Goal: Information Seeking & Learning: Learn about a topic

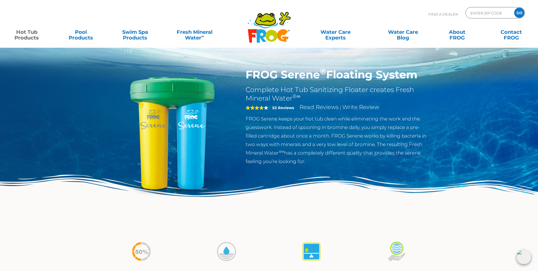
click at [281, 108] on strong "53 Reviews" at bounding box center [283, 107] width 22 height 5
click at [324, 109] on link "Read Reviews" at bounding box center [319, 107] width 39 height 7
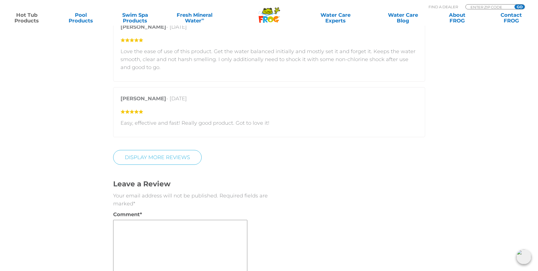
scroll to position [1062, 0]
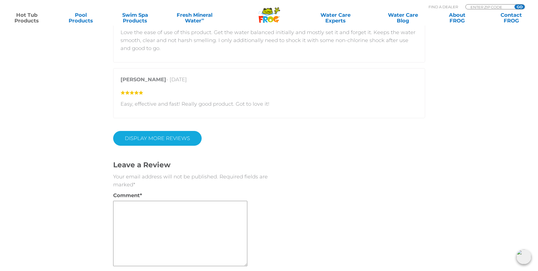
click at [165, 140] on link "Display More Reviews" at bounding box center [157, 138] width 89 height 15
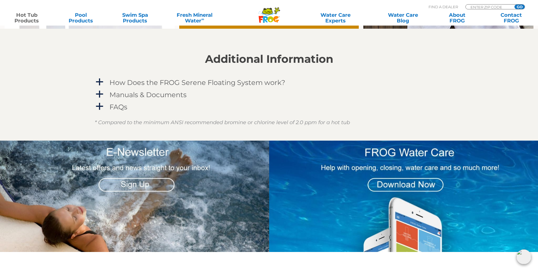
scroll to position [438, 0]
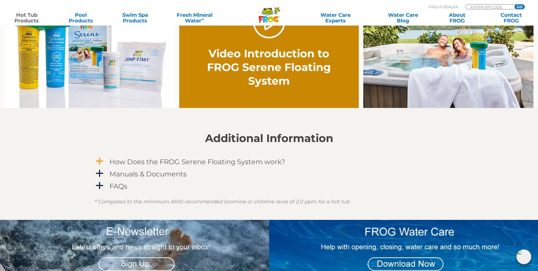
click at [126, 162] on h4 "How Does the FROG Serene Floating System work?" at bounding box center [198, 162] width 176 height 8
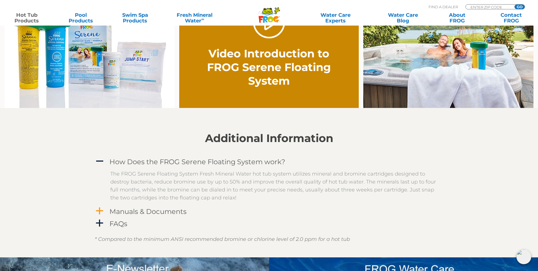
click at [130, 212] on h4 "Manuals & Documents" at bounding box center [148, 211] width 77 height 8
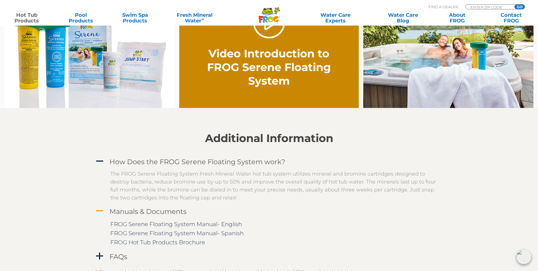
scroll to position [466, 0]
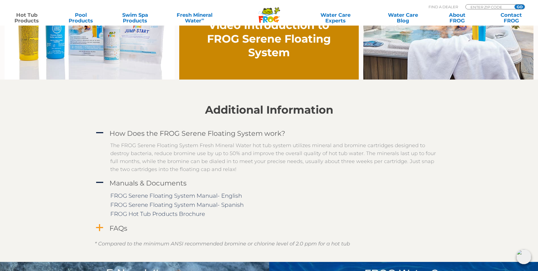
click at [116, 232] on h4 "FAQs" at bounding box center [119, 228] width 18 height 8
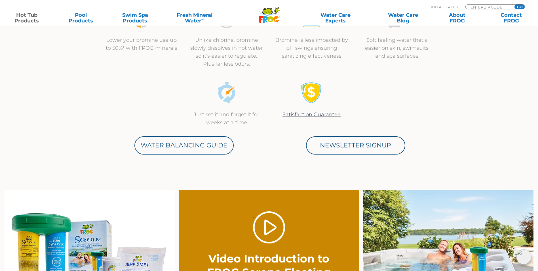
scroll to position [324, 0]
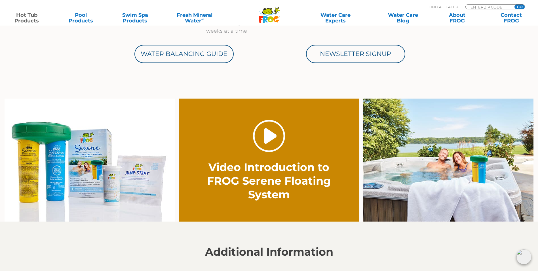
click at [267, 134] on link "." at bounding box center [269, 136] width 32 height 32
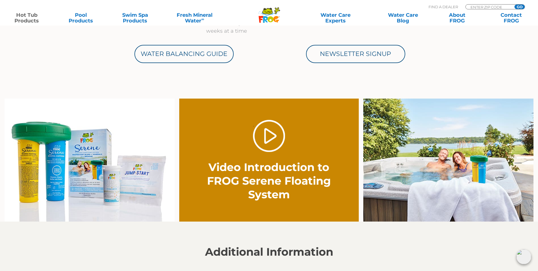
click at [284, 163] on h2 "Video Introduction to FROG Serene Floating System" at bounding box center [269, 180] width 126 height 41
click at [276, 140] on link "." at bounding box center [269, 136] width 32 height 32
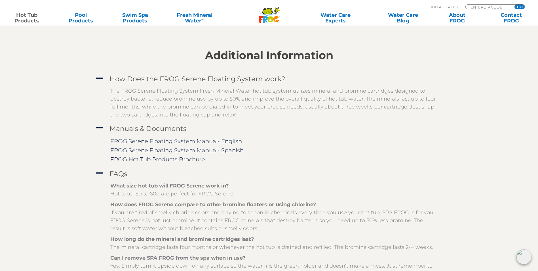
scroll to position [539, 0]
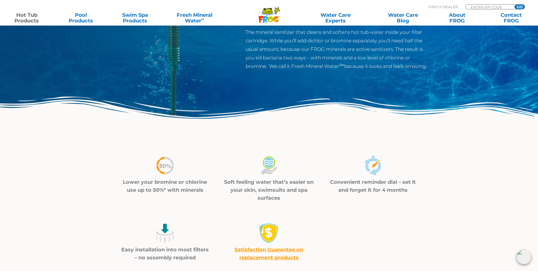
scroll to position [57, 0]
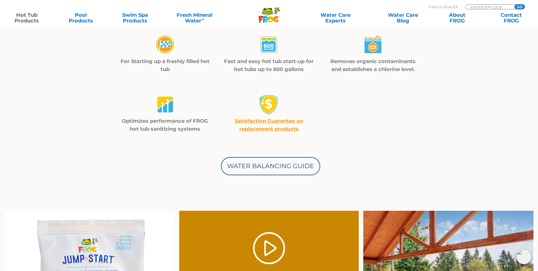
scroll to position [369, 0]
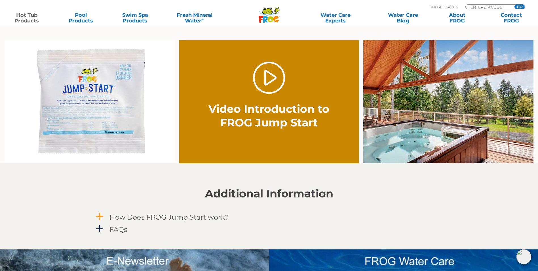
click at [154, 216] on h4 "How Does FROG Jump Start work?" at bounding box center [169, 217] width 119 height 8
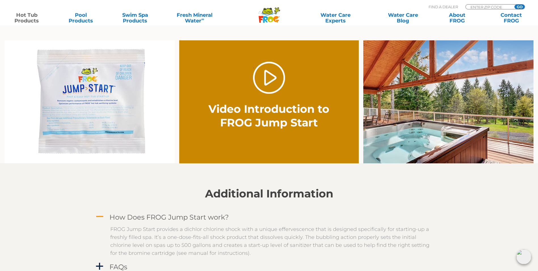
scroll to position [426, 0]
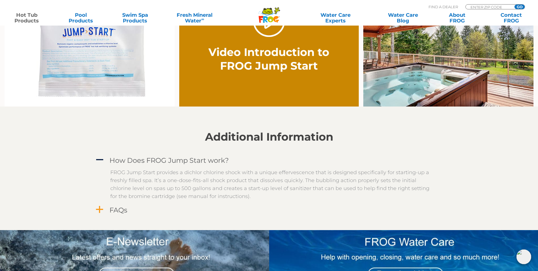
click at [119, 208] on h4 "FAQs" at bounding box center [119, 210] width 18 height 8
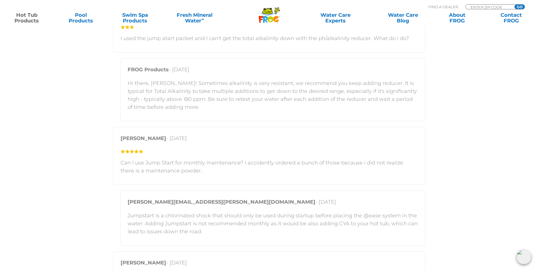
scroll to position [1107, 0]
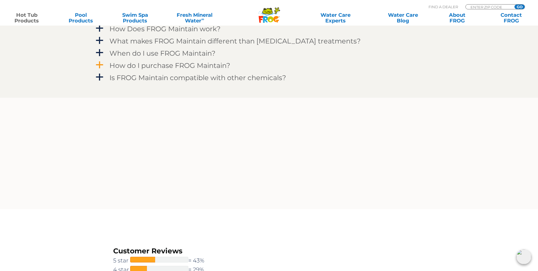
scroll to position [483, 0]
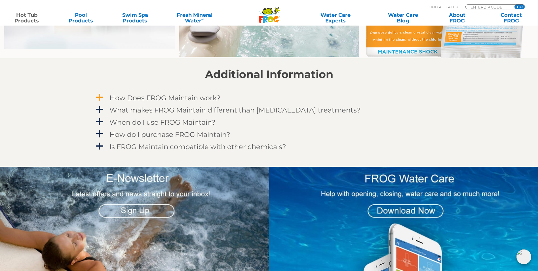
click at [154, 97] on h4 "How Does FROG Maintain work?" at bounding box center [165, 98] width 111 height 8
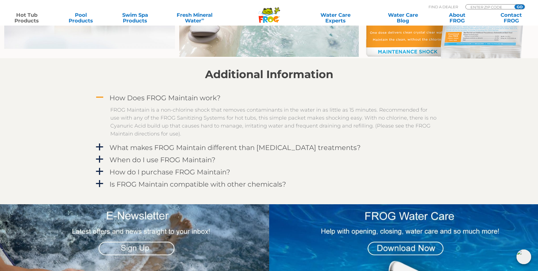
click at [155, 97] on h4 "How Does FROG Maintain work?" at bounding box center [165, 98] width 111 height 8
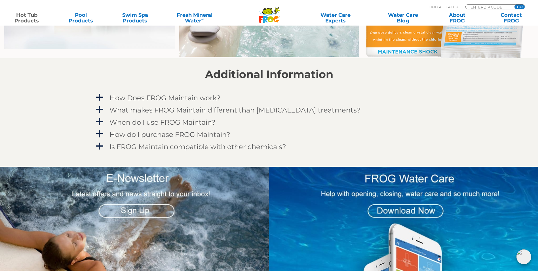
click at [157, 103] on div "a How Does FROG Maintain work? FROG Maintain is a non-chlorine shock that remov…" at bounding box center [269, 98] width 349 height 12
click at [158, 109] on h4 "What makes FROG Maintain different than other shock treatments?" at bounding box center [235, 110] width 251 height 8
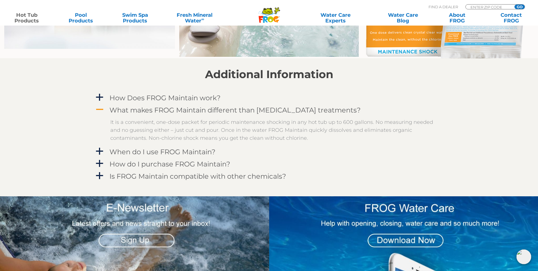
click at [157, 108] on h4 "What makes FROG Maintain different than other shock treatments?" at bounding box center [235, 110] width 251 height 8
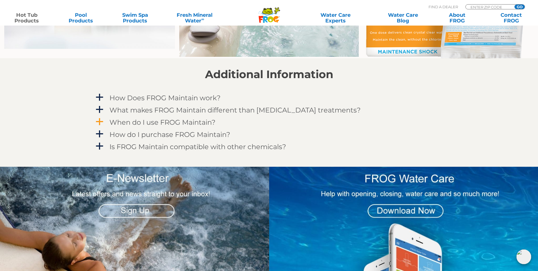
click at [152, 119] on h4 "When do I use FROG Maintain?" at bounding box center [163, 122] width 106 height 8
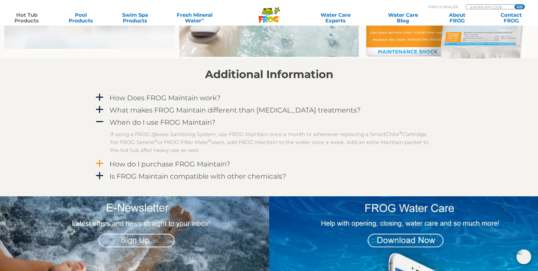
click at [166, 161] on h4 "How do I purchase FROG Maintain?" at bounding box center [170, 164] width 121 height 8
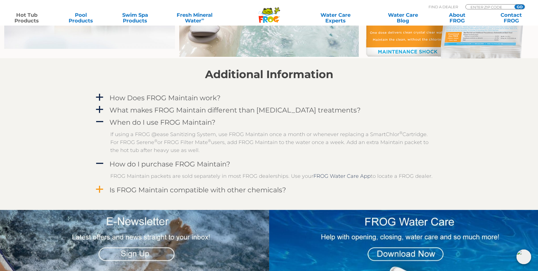
click at [170, 189] on h4 "Is FROG Maintain compatible with other chemicals?" at bounding box center [198, 190] width 177 height 8
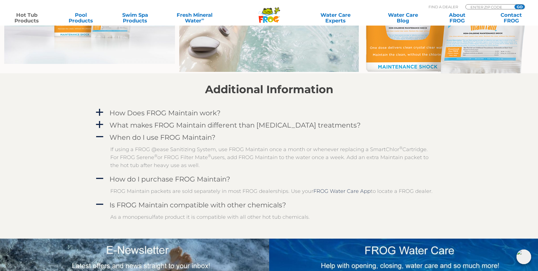
scroll to position [454, 0]
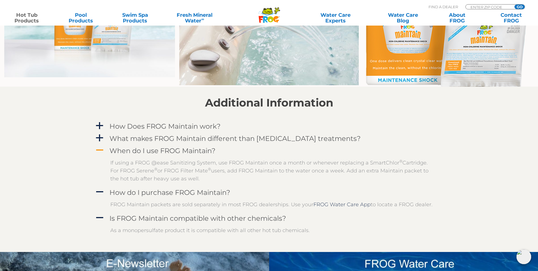
click at [102, 150] on span "A" at bounding box center [99, 150] width 9 height 9
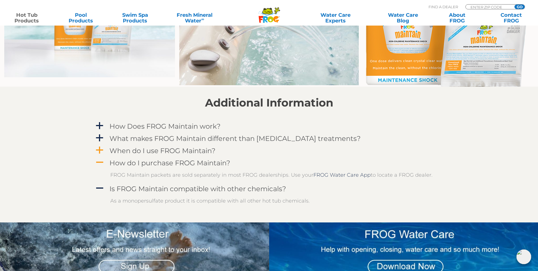
click at [102, 160] on span "A" at bounding box center [99, 162] width 9 height 9
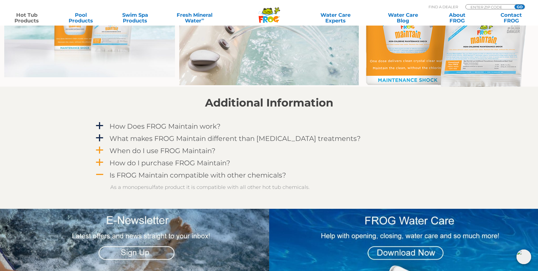
click at [102, 174] on span "A" at bounding box center [99, 174] width 9 height 9
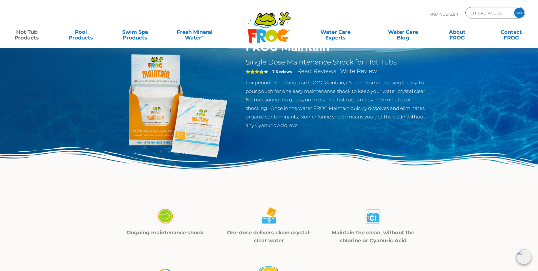
scroll to position [0, 0]
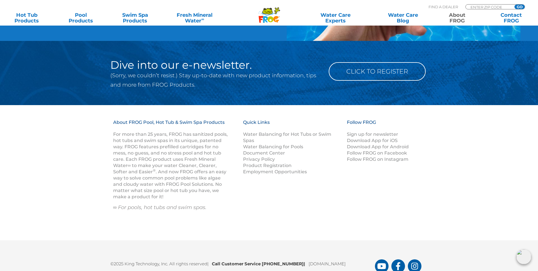
scroll to position [880, 0]
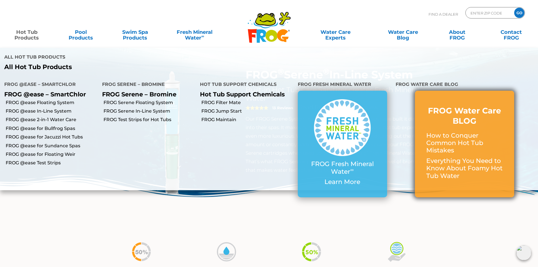
click at [439, 132] on p "How to Conquer Common Hot Tub Mistakes" at bounding box center [465, 143] width 77 height 22
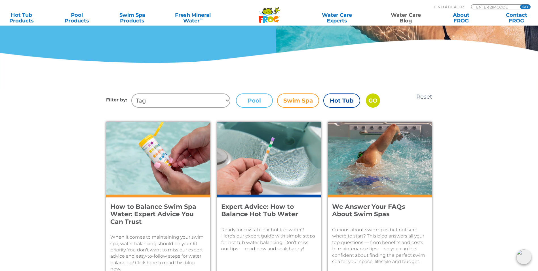
scroll to position [142, 0]
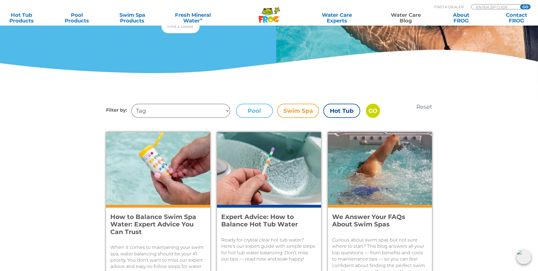
click at [345, 118] on li "Hot Tub" at bounding box center [342, 110] width 37 height 17
click at [344, 114] on label "Hot Tub" at bounding box center [342, 111] width 37 height 14
click at [0, 0] on input "Hot Tub" at bounding box center [0, 0] width 0 height 0
click at [372, 113] on input "GO" at bounding box center [373, 111] width 14 height 14
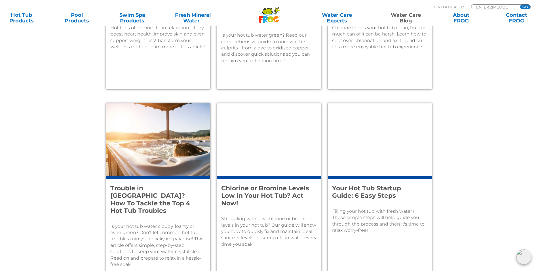
scroll to position [539, 0]
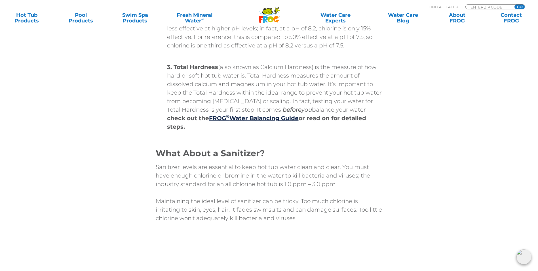
scroll to position [795, 0]
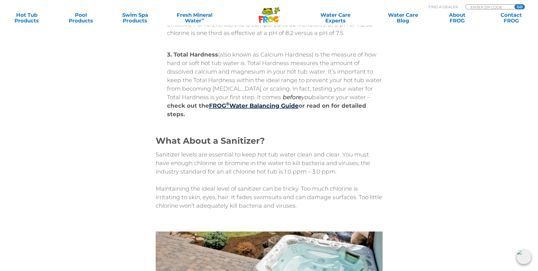
click at [387, 205] on div "To maintain balanced water, focus on keeping the top 3 chemistry levels within …" at bounding box center [269, 3] width 341 height 626
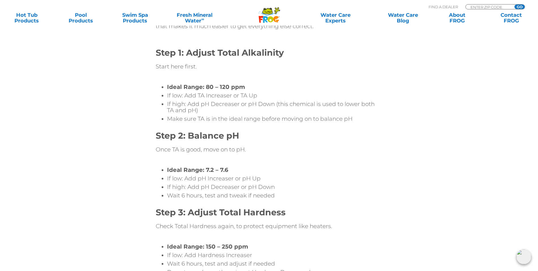
scroll to position [1646, 0]
